Goal: Information Seeking & Learning: Check status

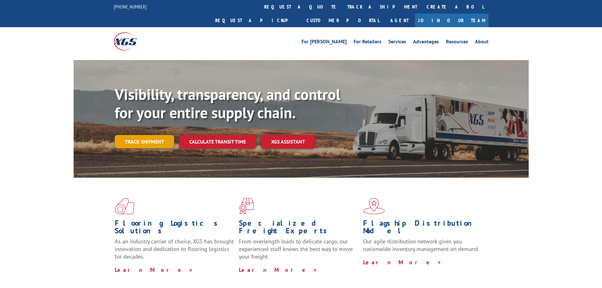
click at [158, 135] on link "Track shipment" at bounding box center [144, 141] width 59 height 13
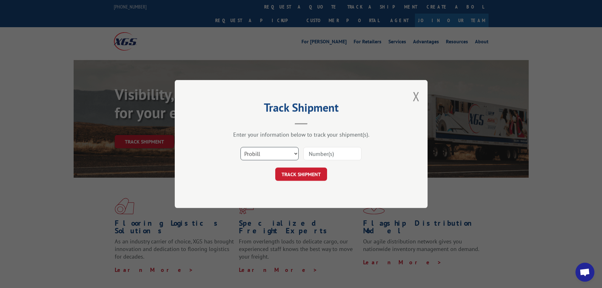
click at [252, 151] on select "Select category... Probill BOL PO" at bounding box center [269, 153] width 58 height 13
click at [240, 147] on select "Select category... Probill BOL PO" at bounding box center [269, 153] width 58 height 13
click at [259, 142] on div "Enter your information below to track your shipment(s). Select category... Prob…" at bounding box center [300, 156] width 189 height 50
click at [258, 155] on select "Select category... Probill BOL PO" at bounding box center [269, 153] width 58 height 13
select select "bol"
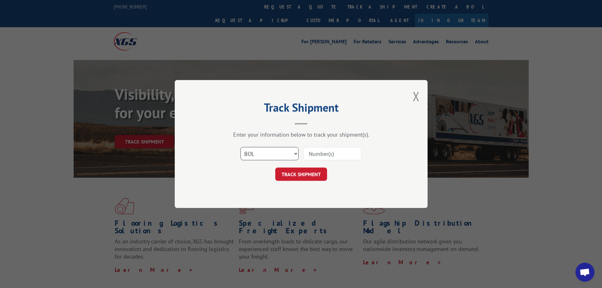
click at [240, 147] on select "Select category... Probill BOL PO" at bounding box center [269, 153] width 58 height 13
click at [333, 156] on input at bounding box center [332, 153] width 58 height 13
type input "2871762"
click button "TRACK SHIPMENT" at bounding box center [301, 173] width 52 height 13
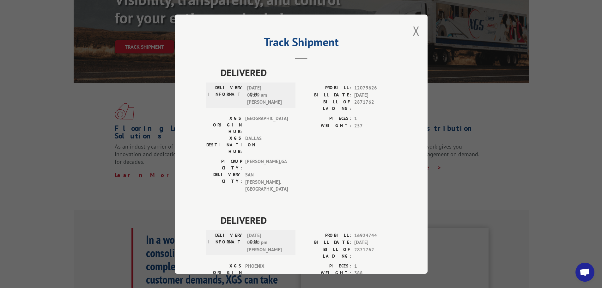
drag, startPoint x: 416, startPoint y: 32, endPoint x: 383, endPoint y: 41, distance: 33.8
click at [416, 32] on button "Close modal" at bounding box center [415, 30] width 7 height 17
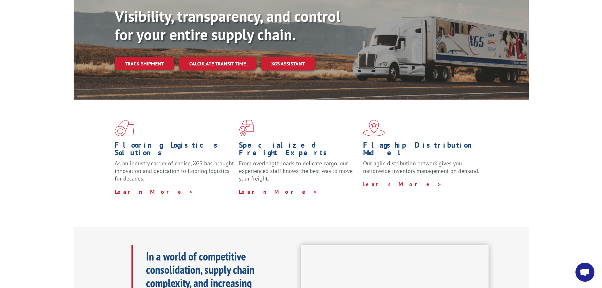
scroll to position [63, 0]
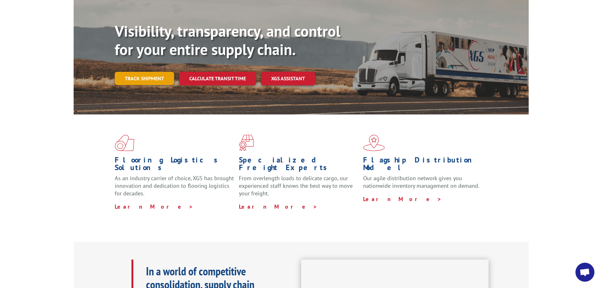
click at [132, 72] on link "Track shipment" at bounding box center [144, 78] width 59 height 13
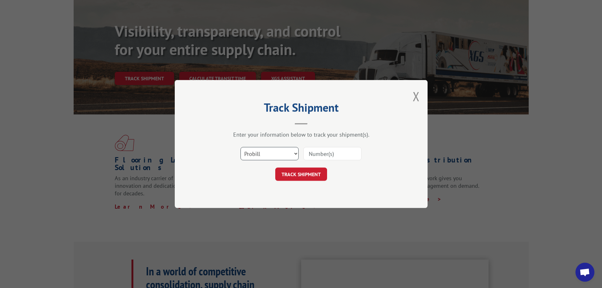
drag, startPoint x: 256, startPoint y: 151, endPoint x: 258, endPoint y: 158, distance: 6.9
click at [256, 151] on select "Select category... Probill BOL PO" at bounding box center [269, 153] width 58 height 13
select select "bol"
click at [240, 147] on select "Select category... Probill BOL PO" at bounding box center [269, 153] width 58 height 13
drag, startPoint x: 334, startPoint y: 156, endPoint x: 332, endPoint y: 148, distance: 8.2
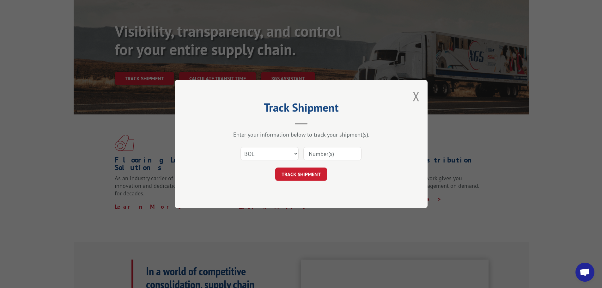
click at [335, 153] on input at bounding box center [332, 153] width 58 height 13
type input "2871762"
click button "TRACK SHIPMENT" at bounding box center [301, 173] width 52 height 13
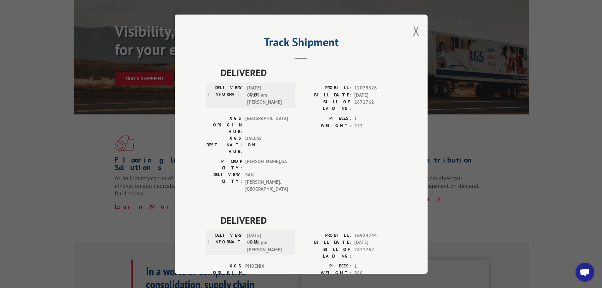
scroll to position [26, 0]
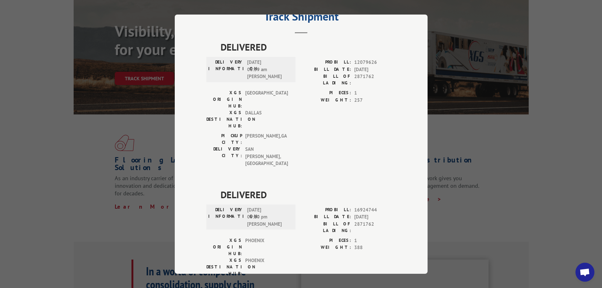
click at [141, 139] on div "Track Shipment DELIVERED DELIVERY INFORMATION: [DATE] 08:39 am [PERSON_NAME] PR…" at bounding box center [301, 144] width 602 height 288
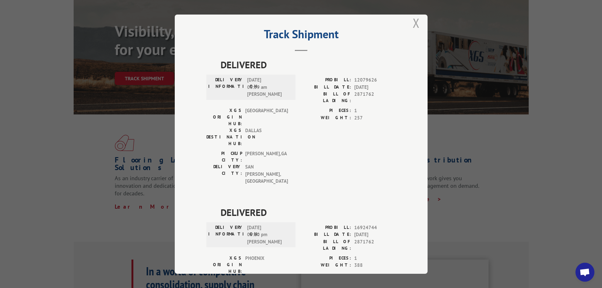
scroll to position [0, 0]
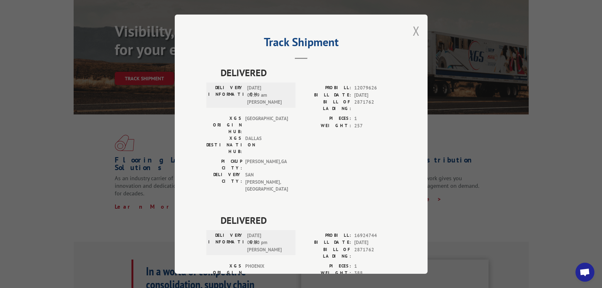
click at [413, 27] on button "Close modal" at bounding box center [415, 30] width 7 height 17
